Goal: Information Seeking & Learning: Check status

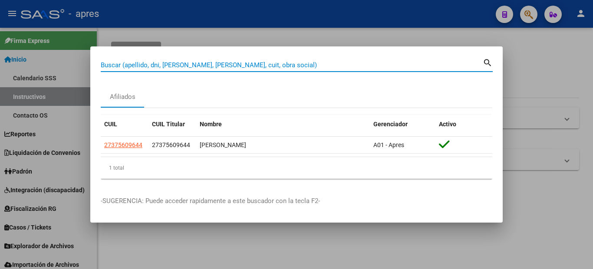
type input "v"
type input "10951724"
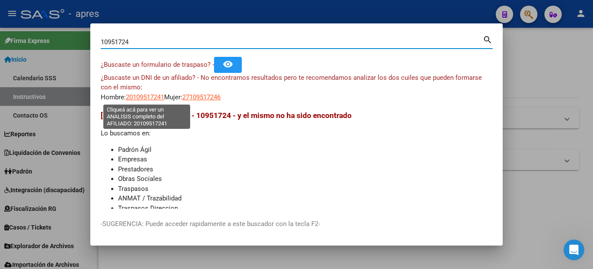
click at [141, 92] on app-link-go-to "20109517241" at bounding box center [145, 97] width 38 height 10
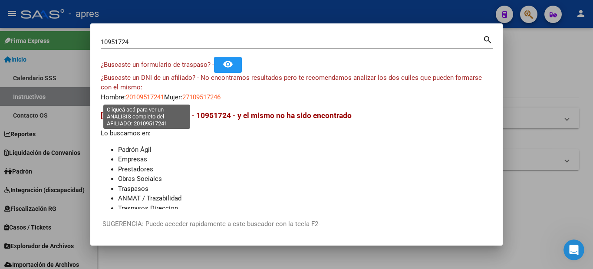
click at [141, 96] on span "20109517241" at bounding box center [145, 97] width 38 height 8
type textarea "20109517241"
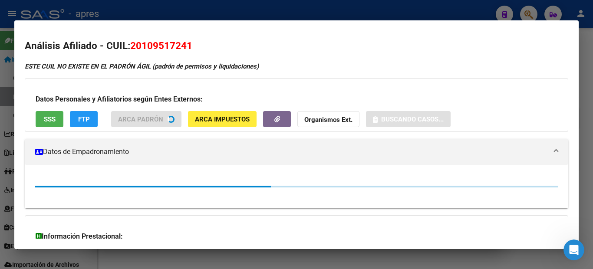
drag, startPoint x: 211, startPoint y: 43, endPoint x: 134, endPoint y: 45, distance: 76.8
click at [134, 45] on h2 "Análisis Afiliado - CUIL: 20109517241" at bounding box center [296, 46] width 543 height 15
copy span "20109517241"
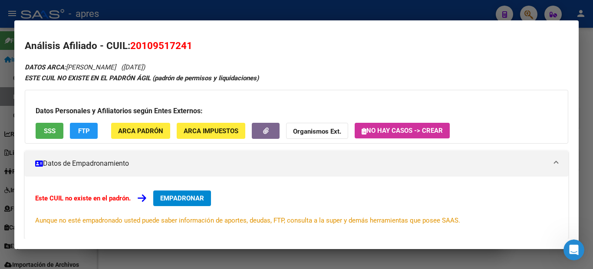
copy span "20109517241"
click at [0, 148] on div at bounding box center [296, 134] width 593 height 269
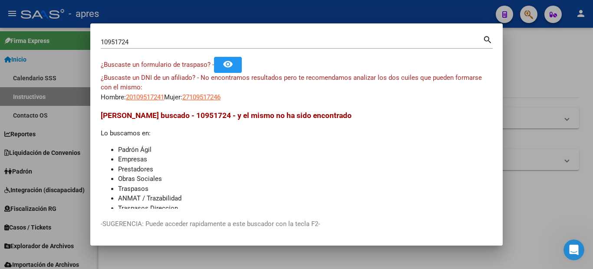
drag, startPoint x: 151, startPoint y: 44, endPoint x: 43, endPoint y: 46, distance: 107.2
click at [51, 46] on div "10951724 Buscar (apellido, dni, cuil, nro traspaso, cuit, obra social) search ¿…" at bounding box center [296, 134] width 593 height 269
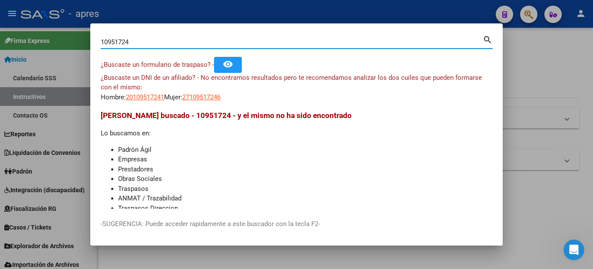
paste input "27-38842874-6"
type input "27388428746"
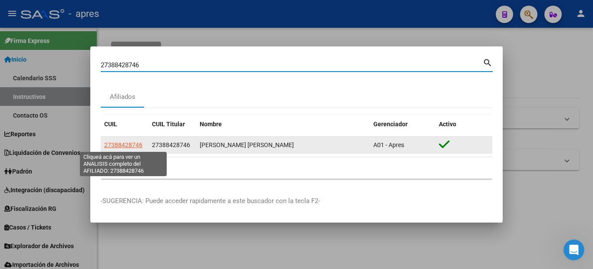
click at [118, 145] on span "27388428746" at bounding box center [123, 144] width 38 height 7
type textarea "27388428746"
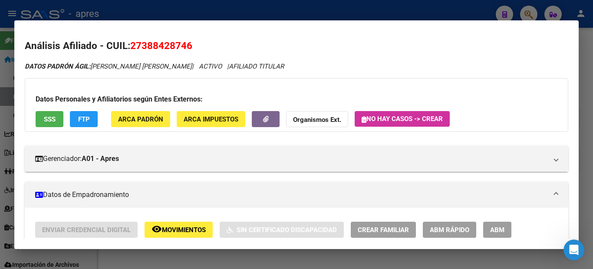
click at [42, 121] on button "SSS" at bounding box center [50, 119] width 28 height 16
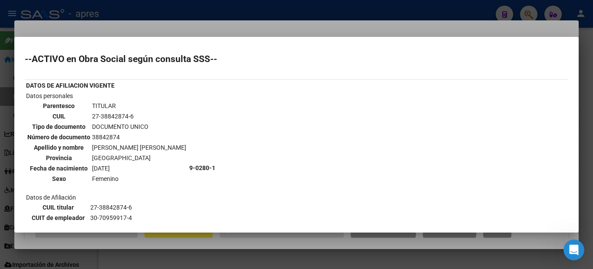
scroll to position [174, 0]
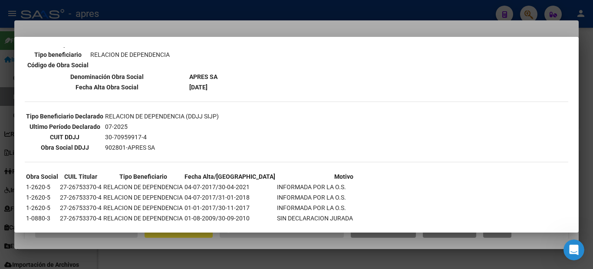
click at [0, 98] on div at bounding box center [296, 134] width 593 height 269
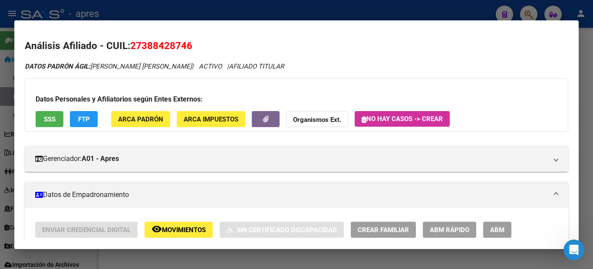
click at [0, 122] on div at bounding box center [296, 134] width 593 height 269
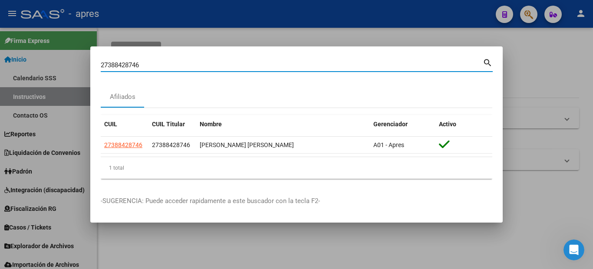
drag, startPoint x: 119, startPoint y: 77, endPoint x: 57, endPoint y: 67, distance: 62.3
click at [69, 72] on div "27388428746 Buscar (apellido, dni, cuil, nro traspaso, cuit, obra social) searc…" at bounding box center [296, 134] width 593 height 269
paste input "56562904"
type input "56562904"
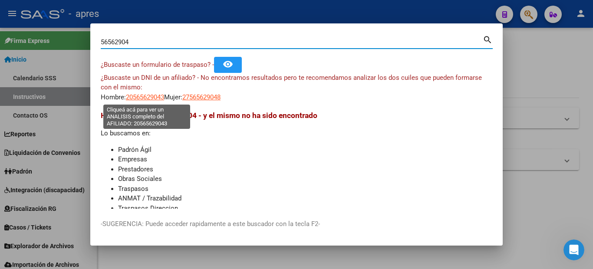
click at [135, 97] on span "20565629043" at bounding box center [145, 97] width 38 height 8
type textarea "20565629043"
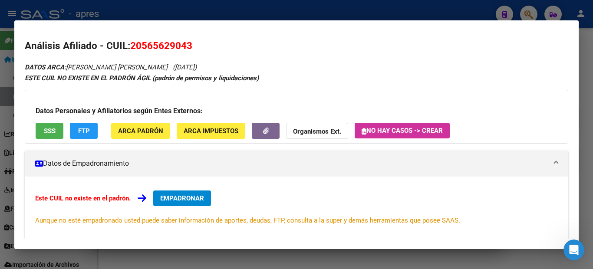
click at [55, 136] on button "SSS" at bounding box center [50, 131] width 28 height 16
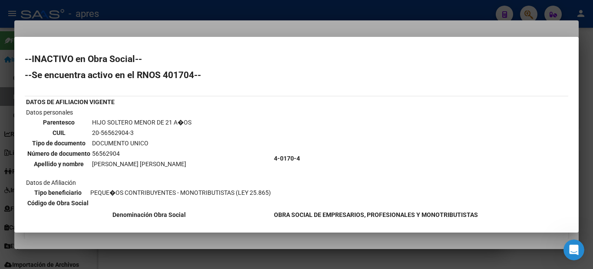
scroll to position [76, 0]
